Goal: Task Accomplishment & Management: Use online tool/utility

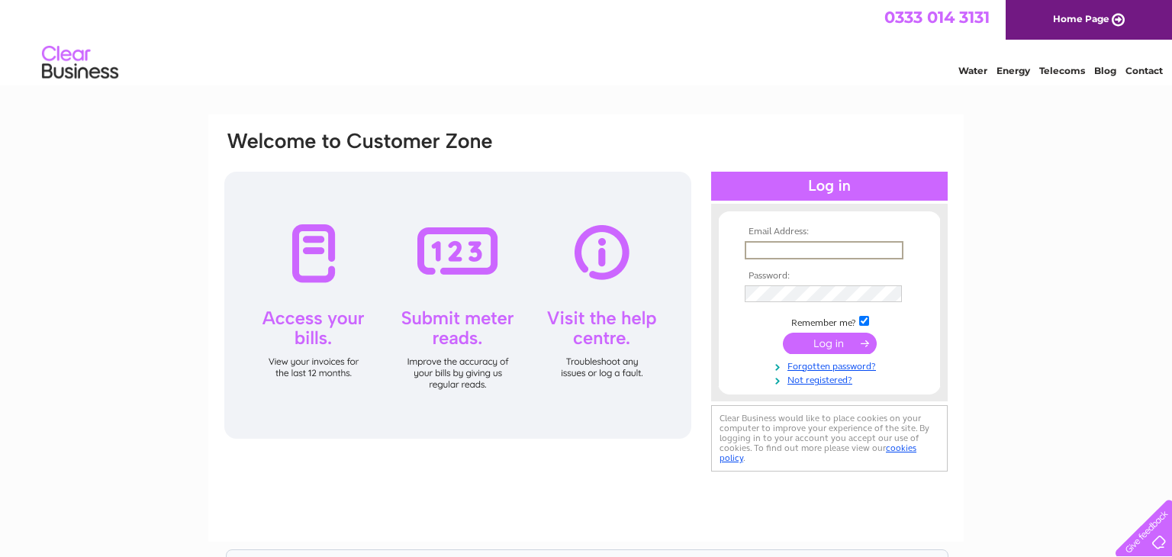
click at [753, 250] on input "text" at bounding box center [824, 250] width 159 height 18
type input "tricia.goodwin@sky.com"
click at [830, 347] on input "submit" at bounding box center [830, 342] width 94 height 21
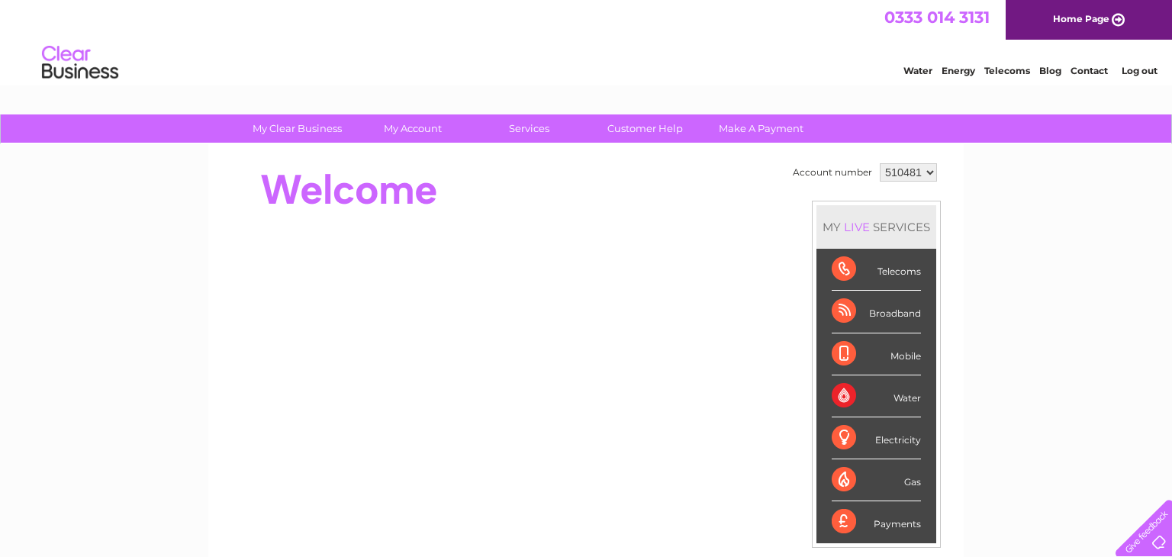
click at [840, 429] on div "Electricity" at bounding box center [876, 439] width 89 height 42
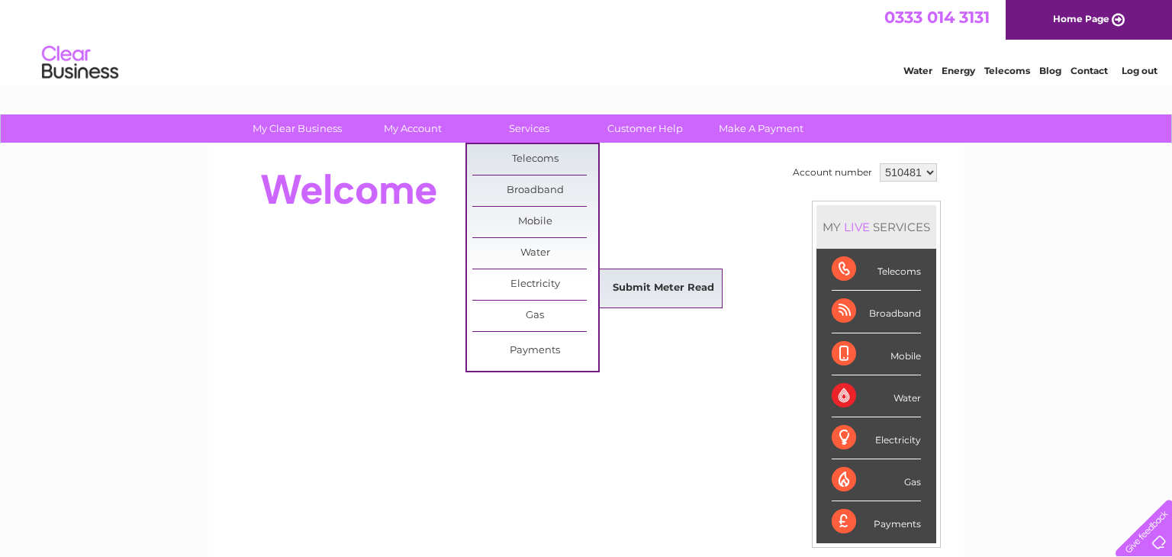
click at [630, 286] on link "Submit Meter Read" at bounding box center [664, 288] width 126 height 31
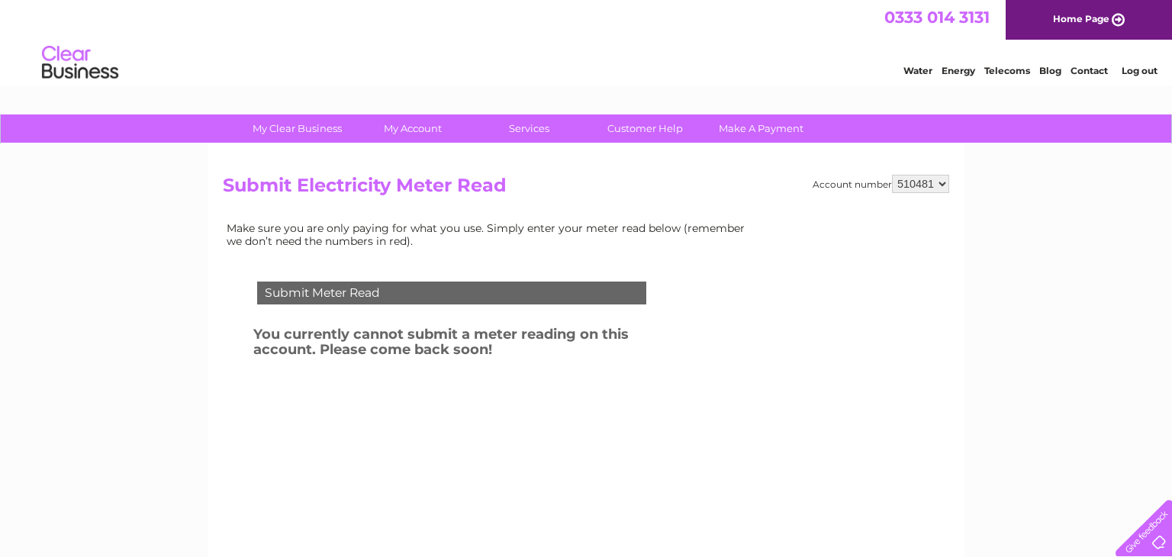
click at [750, 171] on div "Account number 510481 Submit Electricity Meter Read Make sure you are only payi…" at bounding box center [586, 357] width 756 height 427
click at [1083, 71] on link "Contact" at bounding box center [1089, 70] width 37 height 11
